Goal: Check status: Check status

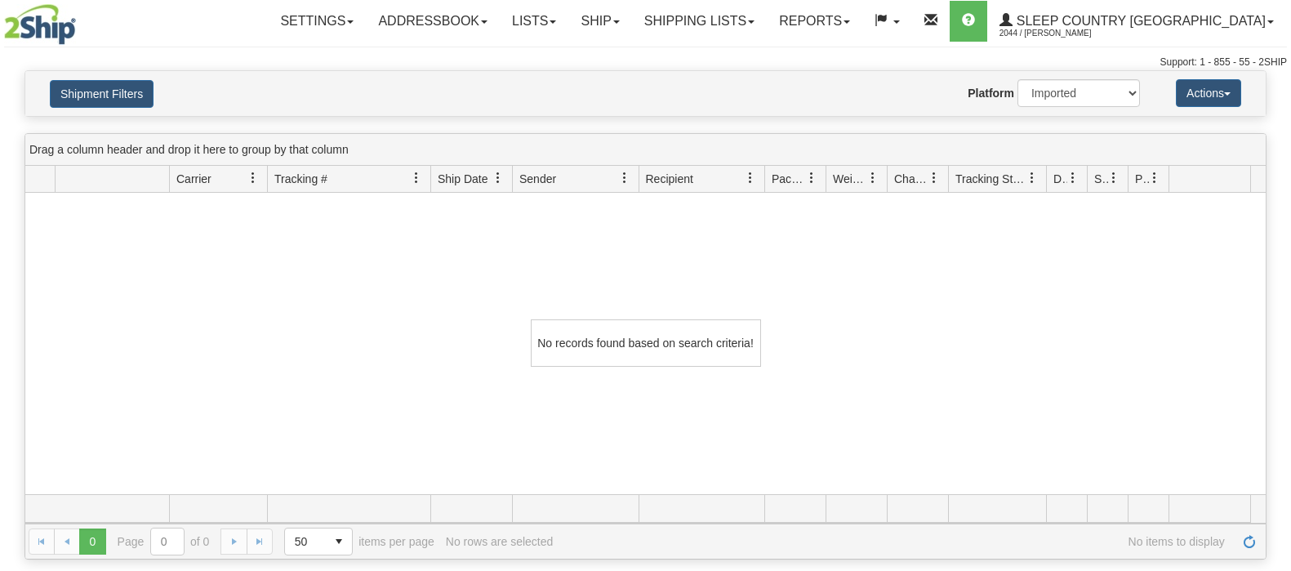
select select "1"
drag, startPoint x: 86, startPoint y: 87, endPoint x: 210, endPoint y: 149, distance: 138.8
click at [87, 87] on button "Shipment Filters" at bounding box center [102, 94] width 104 height 28
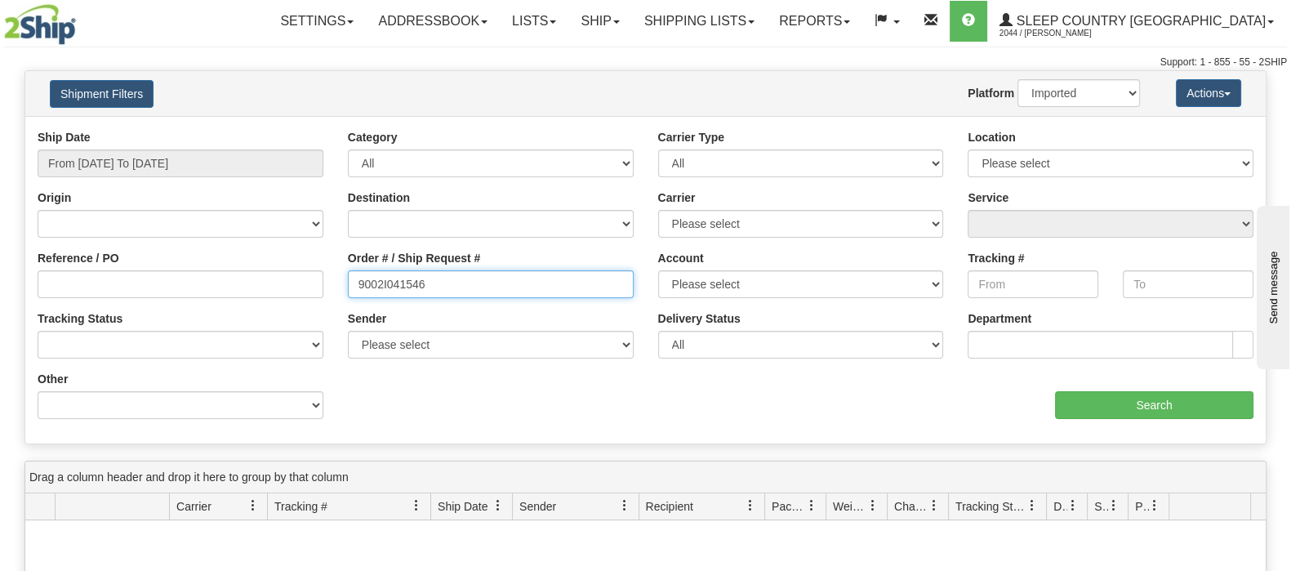
click at [234, 129] on div "Reference / PO Order # / Ship Request # 9002I041546 Account Please select [GEOG…" at bounding box center [645, 129] width 1240 height 0
paste input "432"
type input "9002I041432"
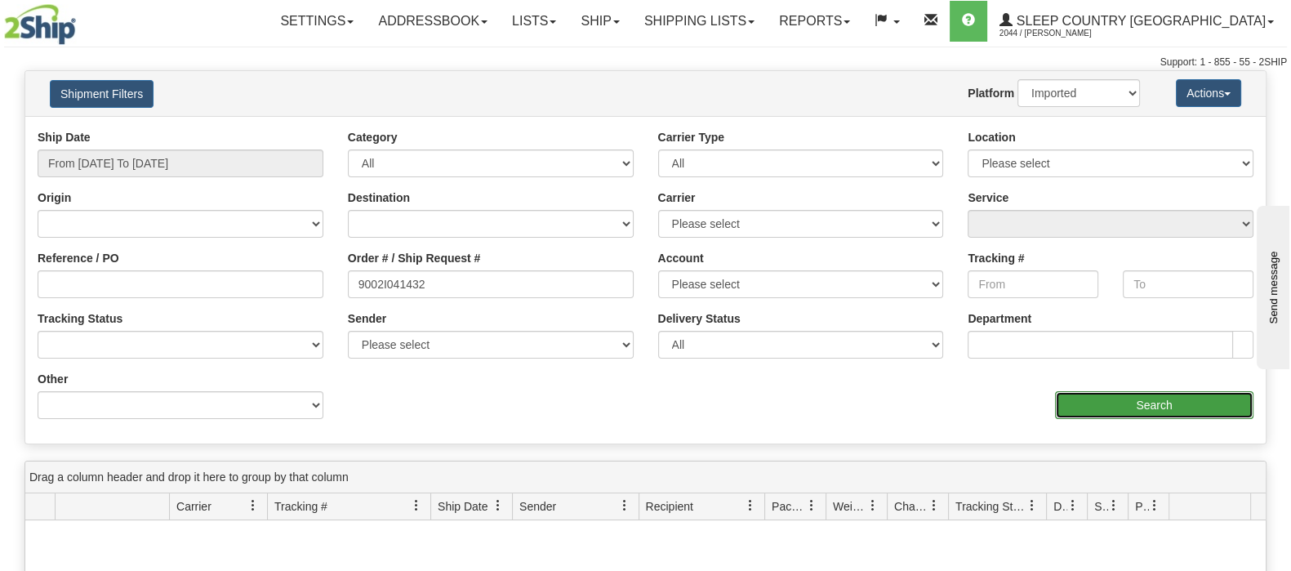
click at [1115, 410] on input "Search" at bounding box center [1154, 405] width 198 height 28
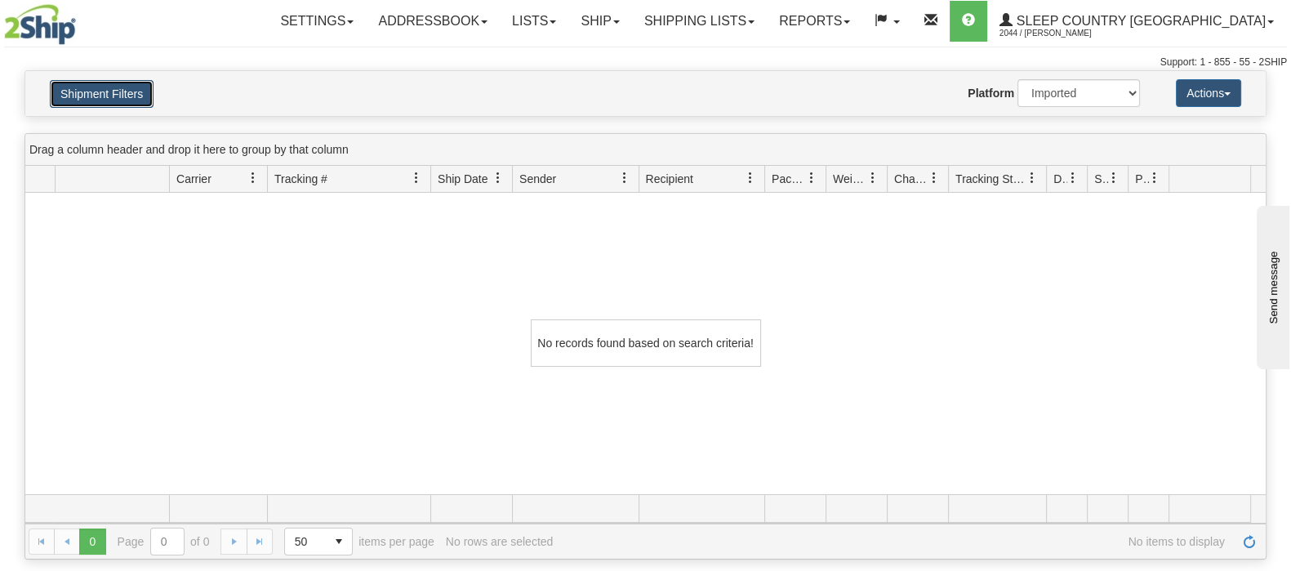
click at [79, 93] on button "Shipment Filters" at bounding box center [102, 94] width 104 height 28
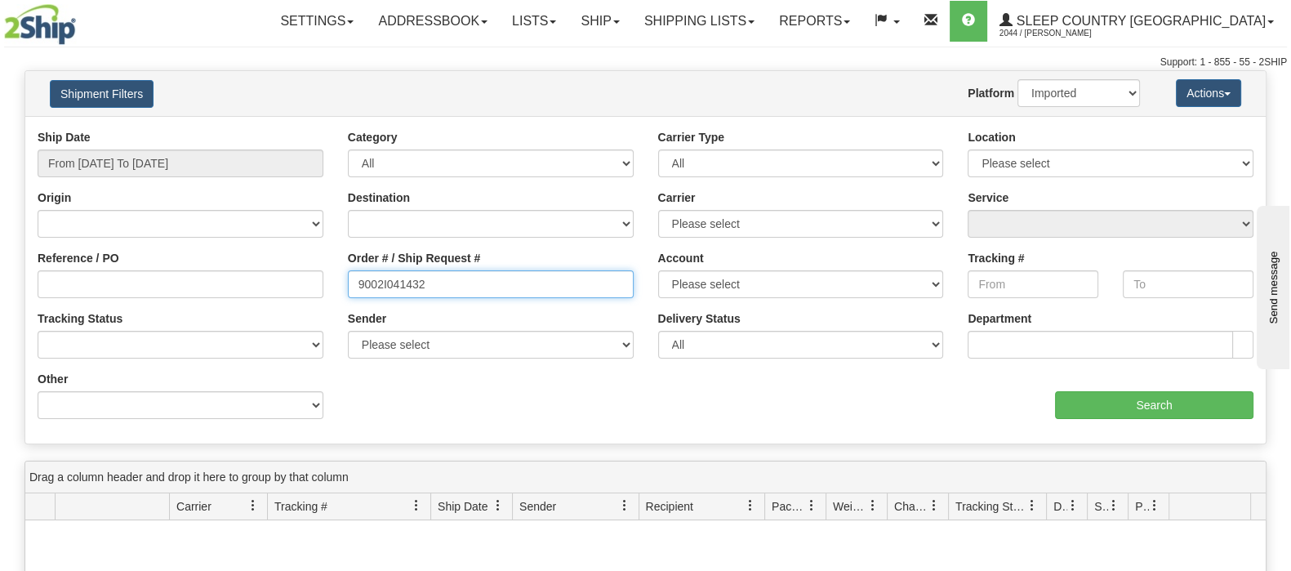
drag, startPoint x: 425, startPoint y: 290, endPoint x: 336, endPoint y: 291, distance: 89.0
click at [336, 291] on div "Order # / Ship Request # 9002I041432" at bounding box center [491, 280] width 310 height 60
click at [355, 287] on input "9002I041432" at bounding box center [491, 284] width 286 height 28
drag, startPoint x: 1070, startPoint y: 91, endPoint x: 1070, endPoint y: 105, distance: 13.1
click at [1070, 91] on select "2Ship Imported" at bounding box center [1078, 93] width 122 height 28
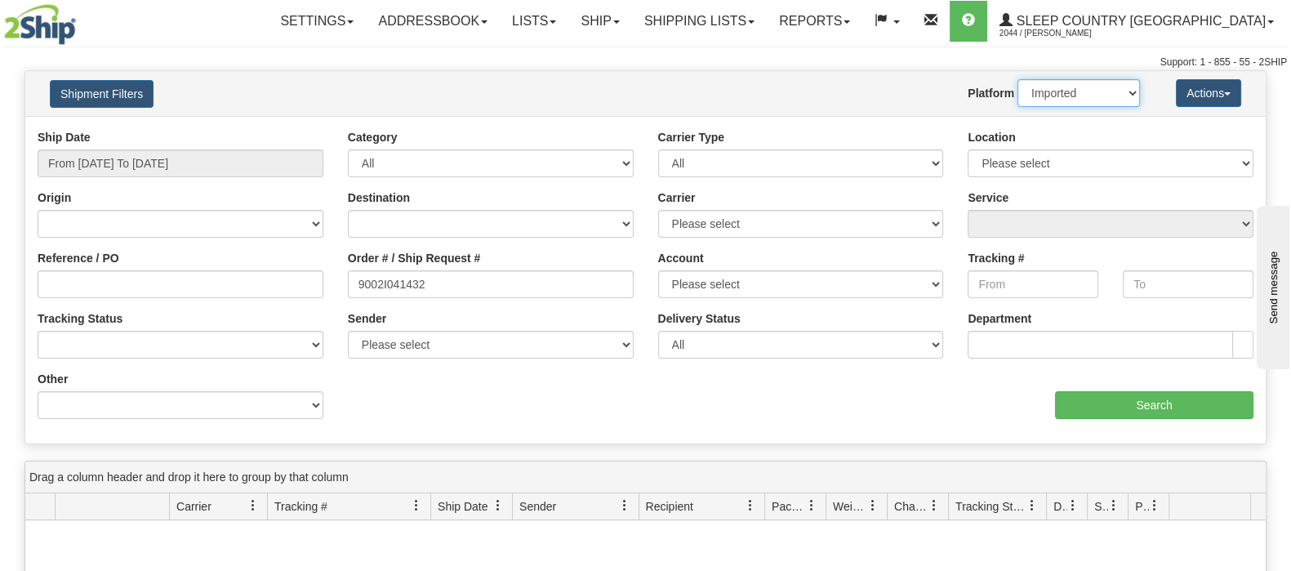
select select "0"
click at [1017, 79] on select "2Ship Imported" at bounding box center [1078, 93] width 122 height 28
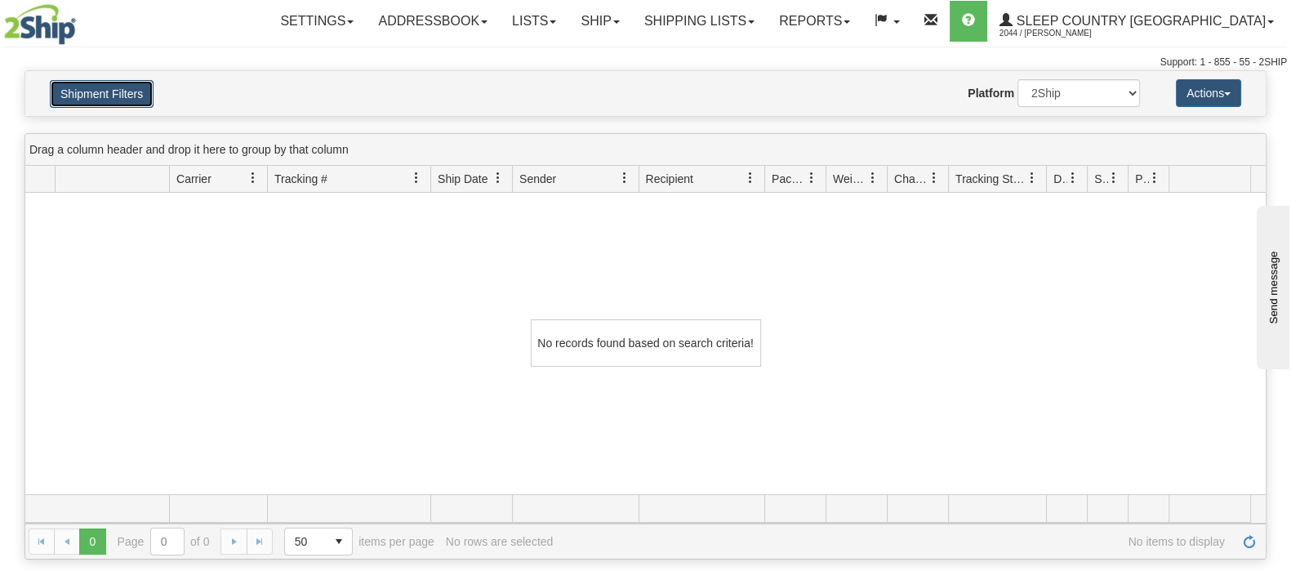
drag, startPoint x: 139, startPoint y: 96, endPoint x: 487, endPoint y: 398, distance: 460.8
click at [139, 99] on button "Shipment Filters" at bounding box center [102, 94] width 104 height 28
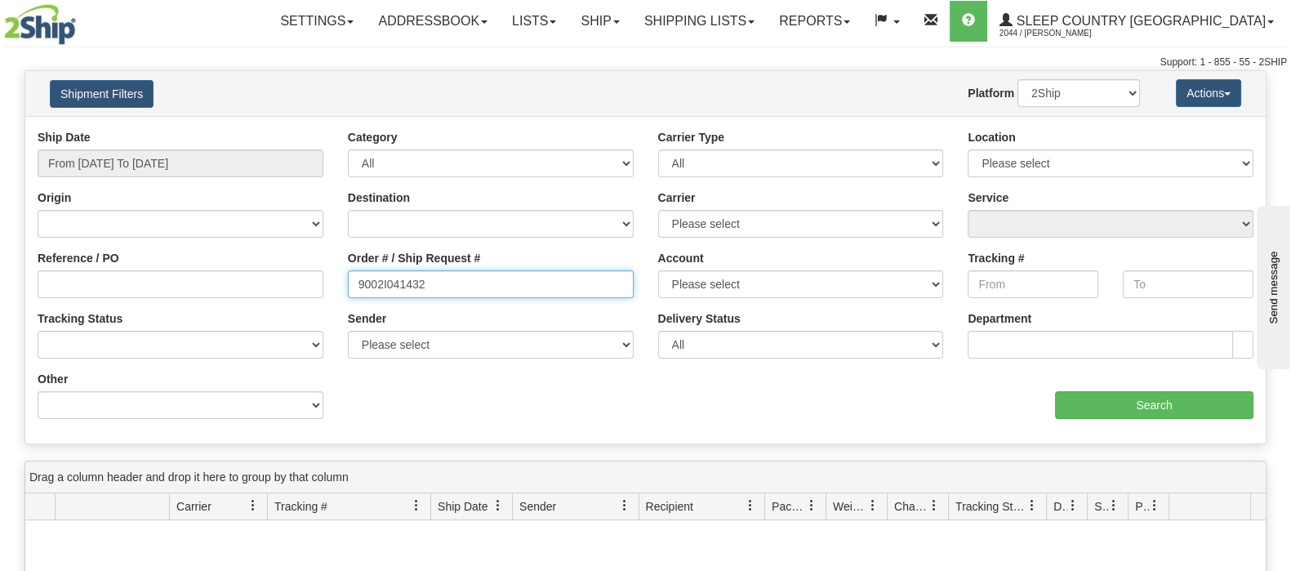
click at [459, 285] on input "9002I041432" at bounding box center [491, 284] width 286 height 28
click at [358, 278] on input "9002I041432" at bounding box center [491, 284] width 286 height 28
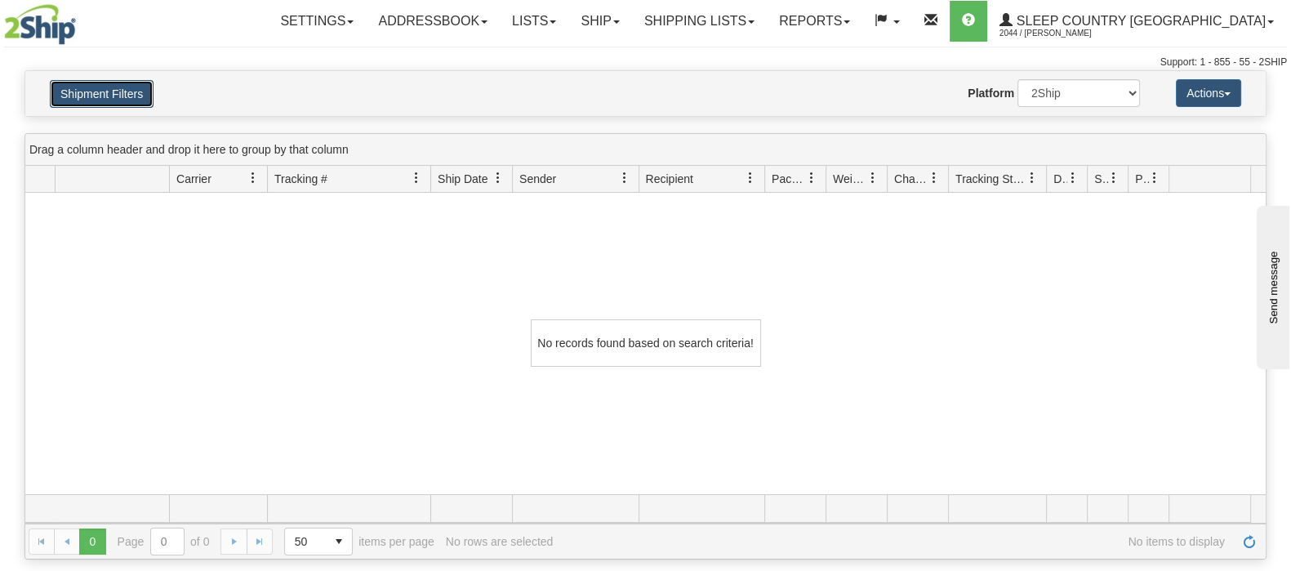
click at [126, 104] on button "Shipment Filters" at bounding box center [102, 94] width 104 height 28
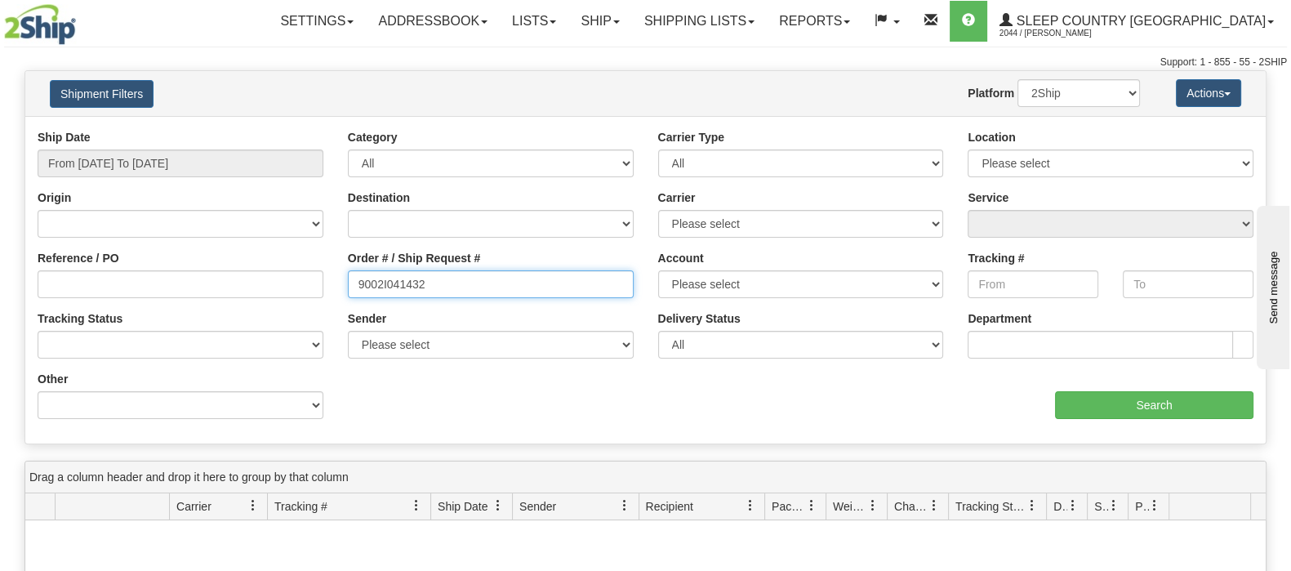
drag, startPoint x: 459, startPoint y: 284, endPoint x: 255, endPoint y: 274, distance: 204.4
click at [245, 129] on div "Reference / PO Order # / Ship Request # 9002I041432 Account Please select [GEOG…" at bounding box center [645, 129] width 1240 height 0
click at [1106, 104] on select "2Ship Imported" at bounding box center [1078, 93] width 122 height 28
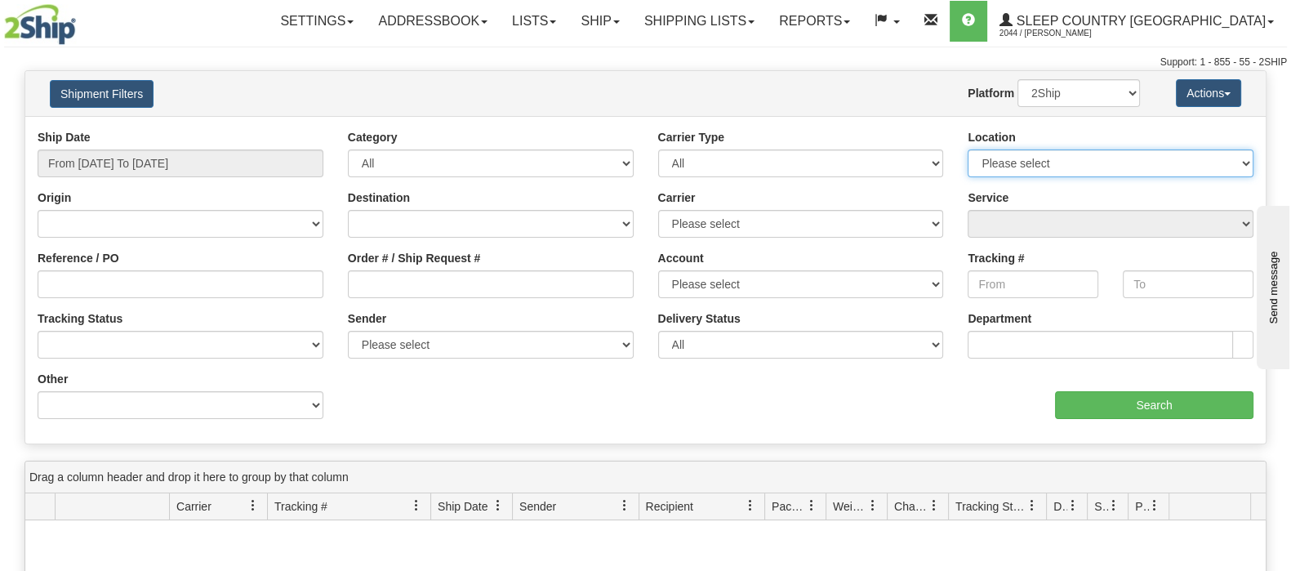
click at [1119, 160] on select "Please select [GEOGRAPHIC_DATA] 921 922 93 94 97 390 915 916 98 902 95 96 90 91…" at bounding box center [1111, 163] width 286 height 28
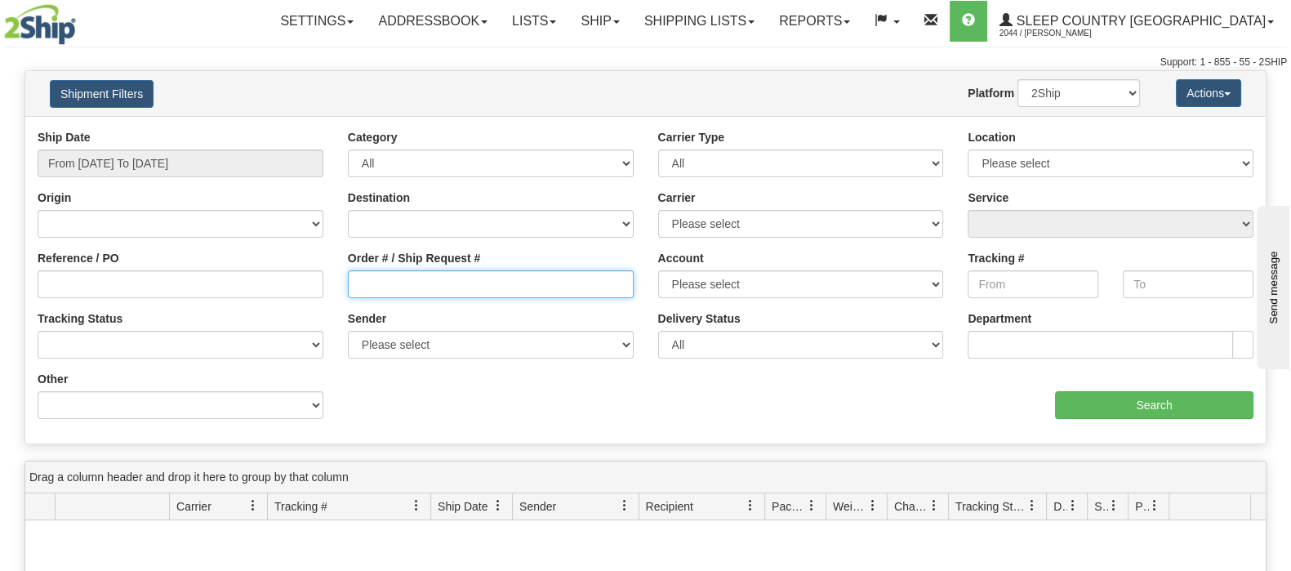
click at [404, 285] on input "Order # / Ship Request #" at bounding box center [491, 284] width 286 height 28
paste input "9002I041432"
type input "9002I041432"
click at [1087, 88] on select "2Ship Imported" at bounding box center [1078, 93] width 122 height 28
select select "1"
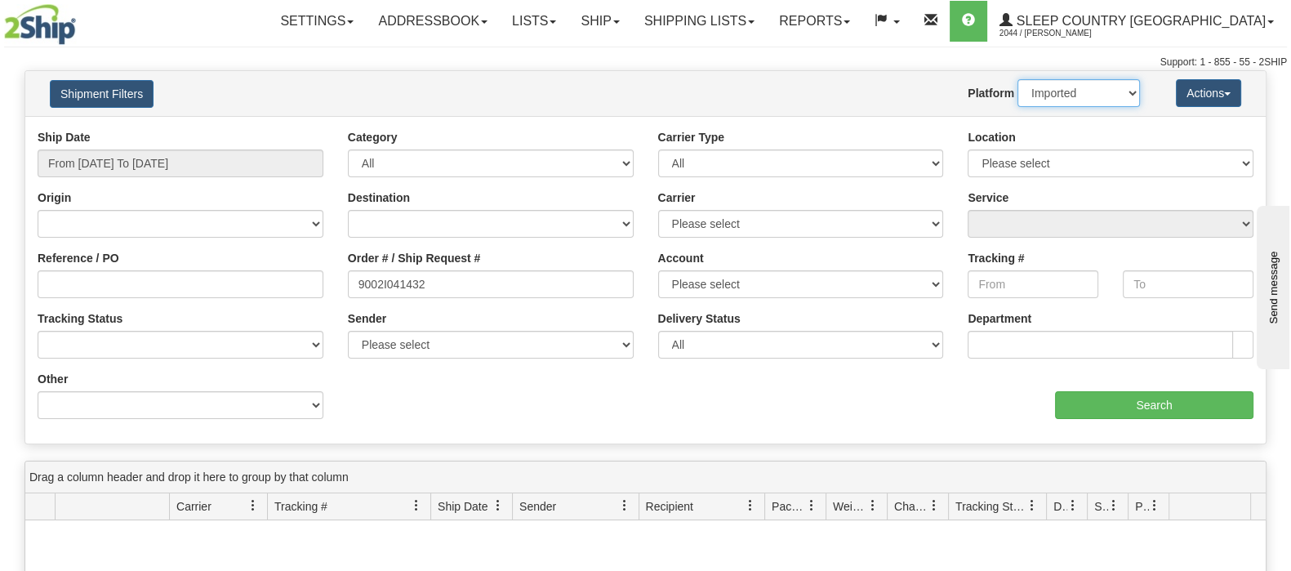
click at [1017, 79] on select "2Ship Imported" at bounding box center [1078, 93] width 122 height 28
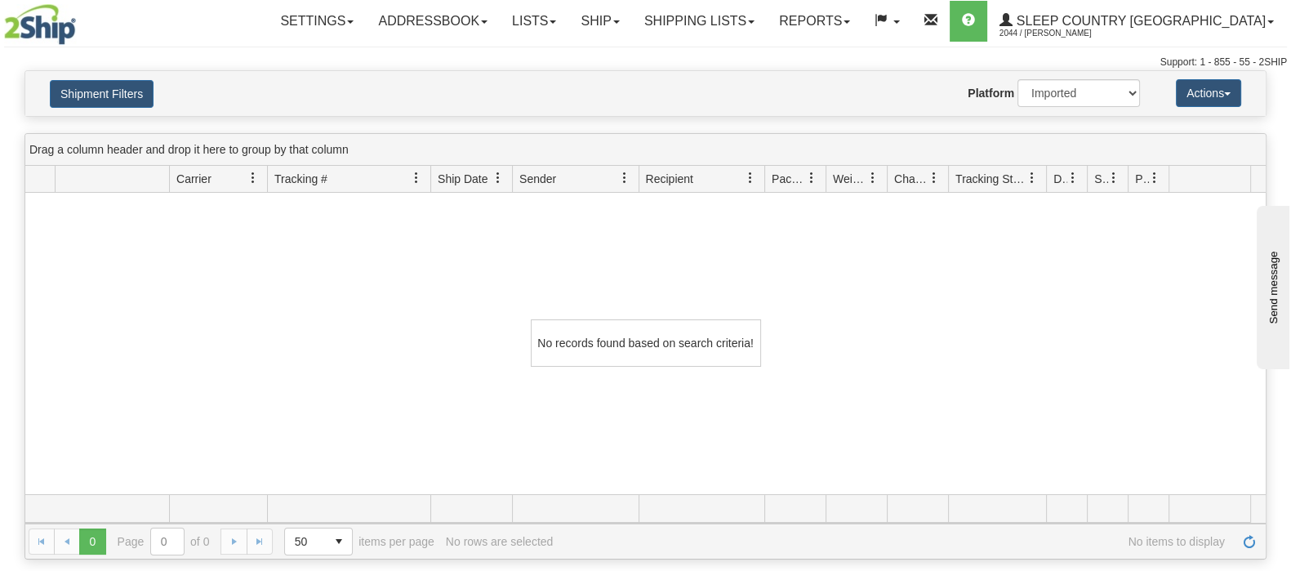
click at [88, 114] on div "Shipment Filters Website Agent Nothing selected Client User Platform 2Ship Impo…" at bounding box center [645, 93] width 1242 height 47
click at [97, 103] on button "Shipment Filters" at bounding box center [102, 94] width 104 height 28
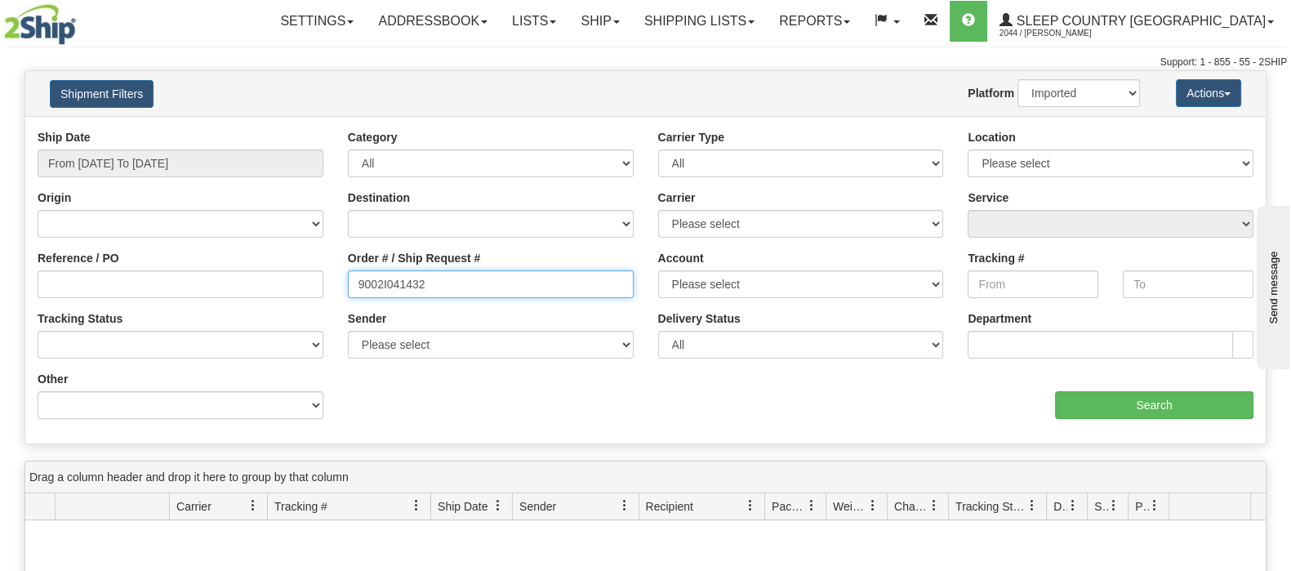
click at [437, 291] on input "9002I041432" at bounding box center [491, 284] width 286 height 28
click at [360, 283] on input "9002I041432" at bounding box center [491, 284] width 286 height 28
